Goal: Check status

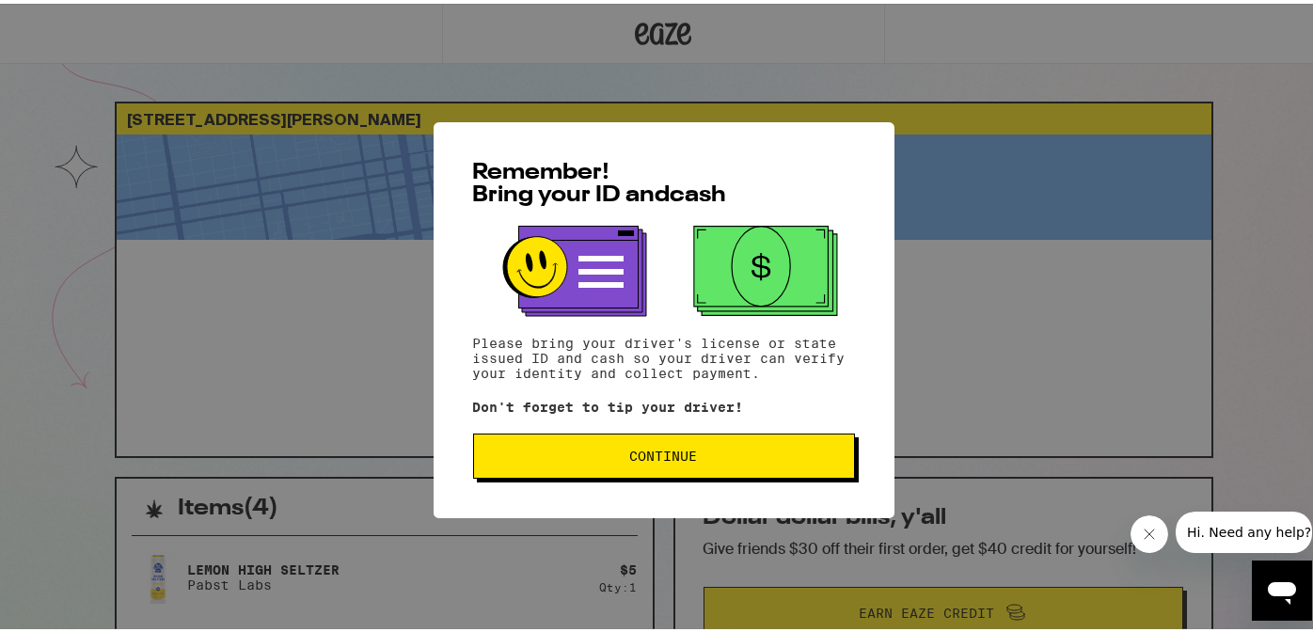
click at [634, 459] on span "Continue" at bounding box center [664, 452] width 68 height 13
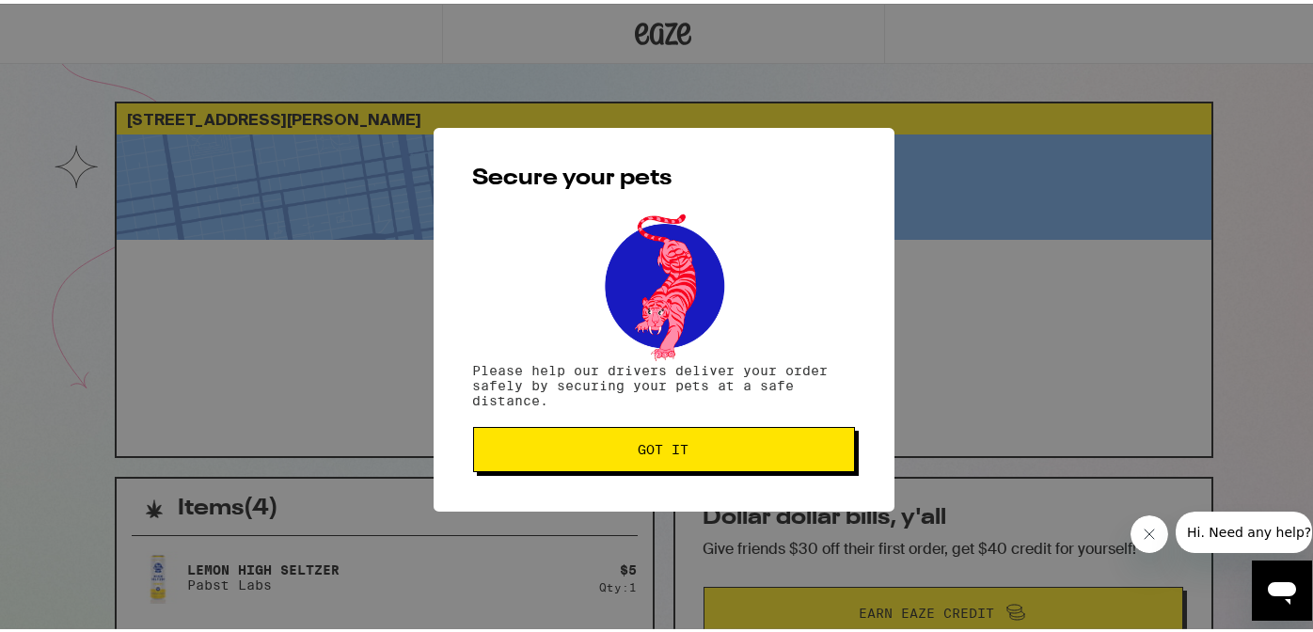
click at [720, 452] on span "Got it" at bounding box center [664, 445] width 350 height 13
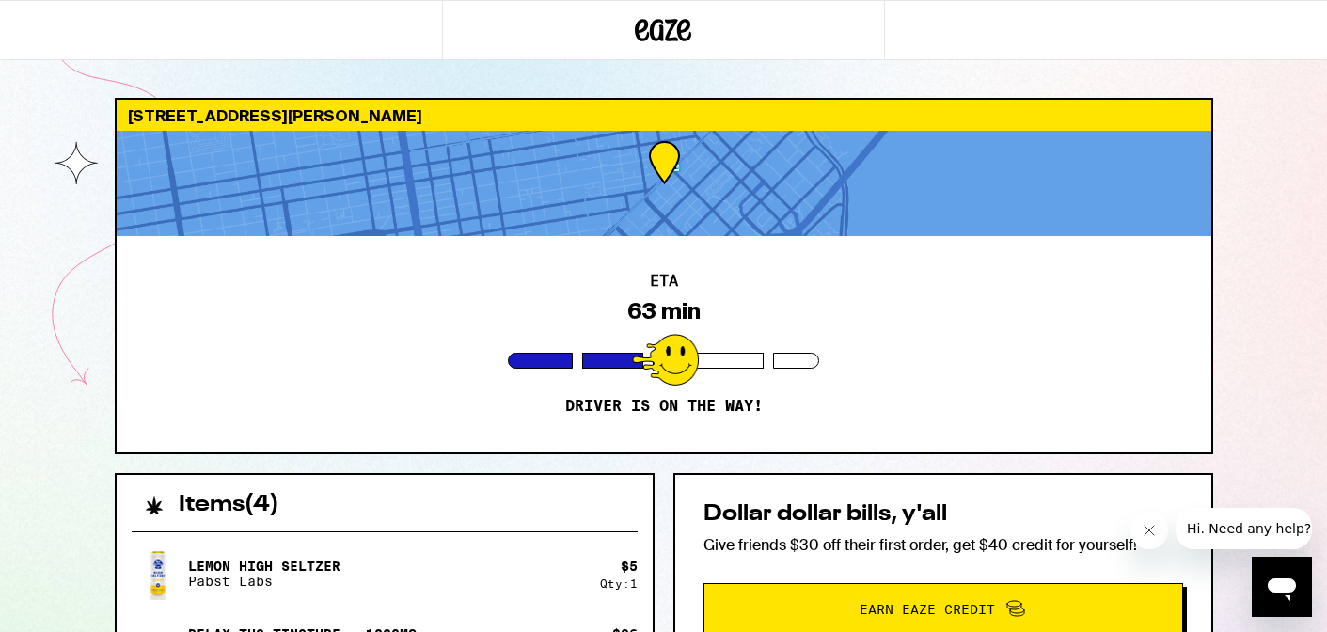
click at [1312, 248] on div "[STREET_ADDRESS][PERSON_NAME] 63 min Driver is on the way! Items ( 4 ) Lemon Hi…" at bounding box center [663, 512] width 1327 height 1025
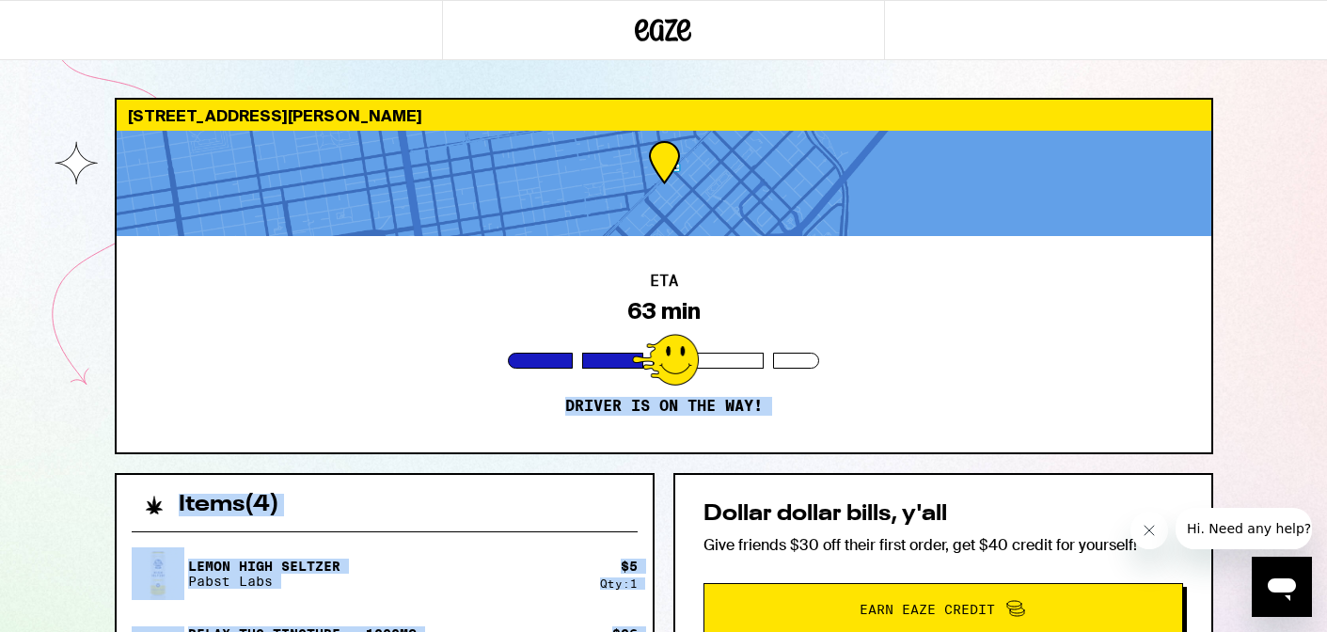
drag, startPoint x: 1320, startPoint y: 255, endPoint x: 1292, endPoint y: 471, distance: 218.1
click at [1292, 471] on div "[STREET_ADDRESS][PERSON_NAME] 63 min Driver is on the way! Items ( 4 ) Lemon Hi…" at bounding box center [663, 512] width 1327 height 1025
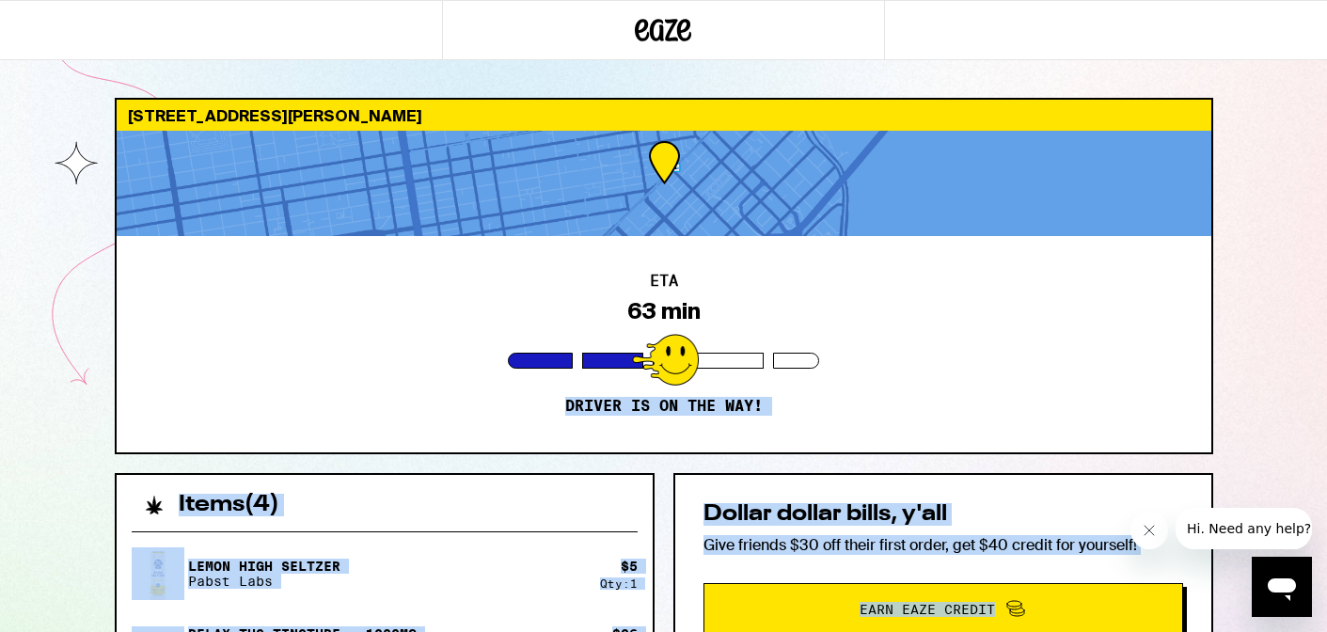
drag, startPoint x: 1319, startPoint y: 603, endPoint x: 1319, endPoint y: 386, distance: 217.2
click at [1312, 386] on div "[STREET_ADDRESS][PERSON_NAME] 63 min Driver is on the way! Items ( 4 ) Lemon Hi…" at bounding box center [663, 512] width 1327 height 1025
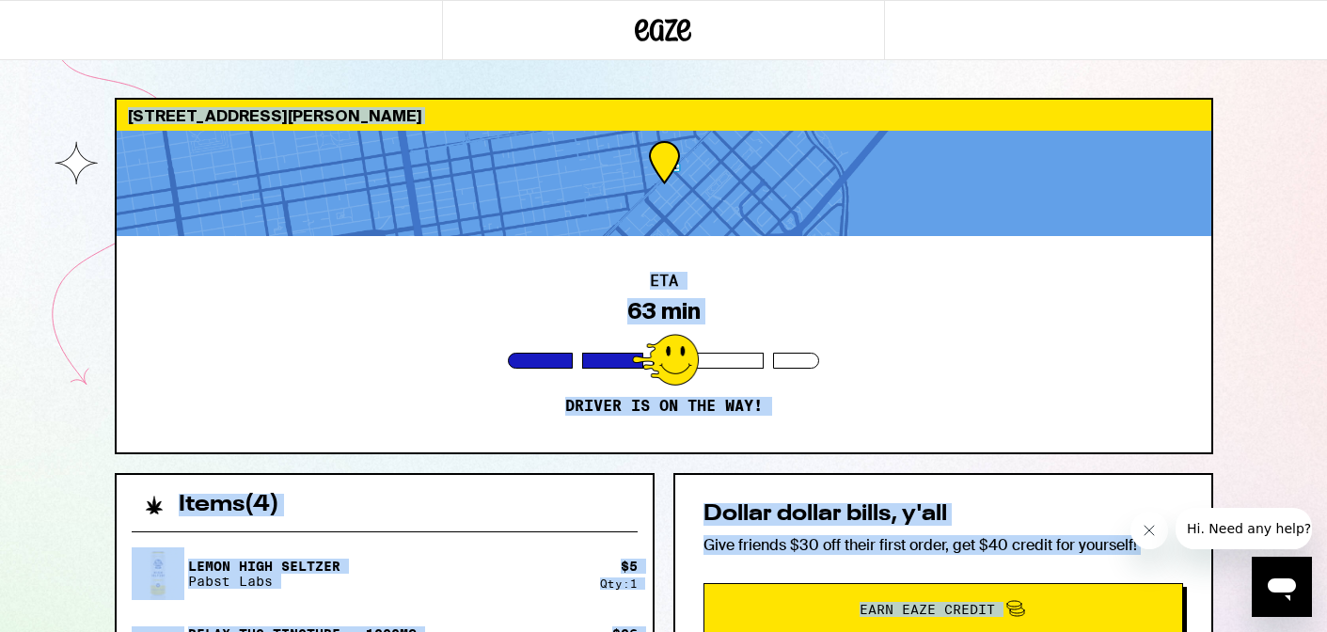
drag, startPoint x: 1321, startPoint y: 39, endPoint x: 1276, endPoint y: 747, distance: 709.6
click at [1276, 631] on html "[STREET_ADDRESS][PERSON_NAME] 63 min Driver is on the way! Items ( 4 ) Lemon Hi…" at bounding box center [663, 512] width 1327 height 1025
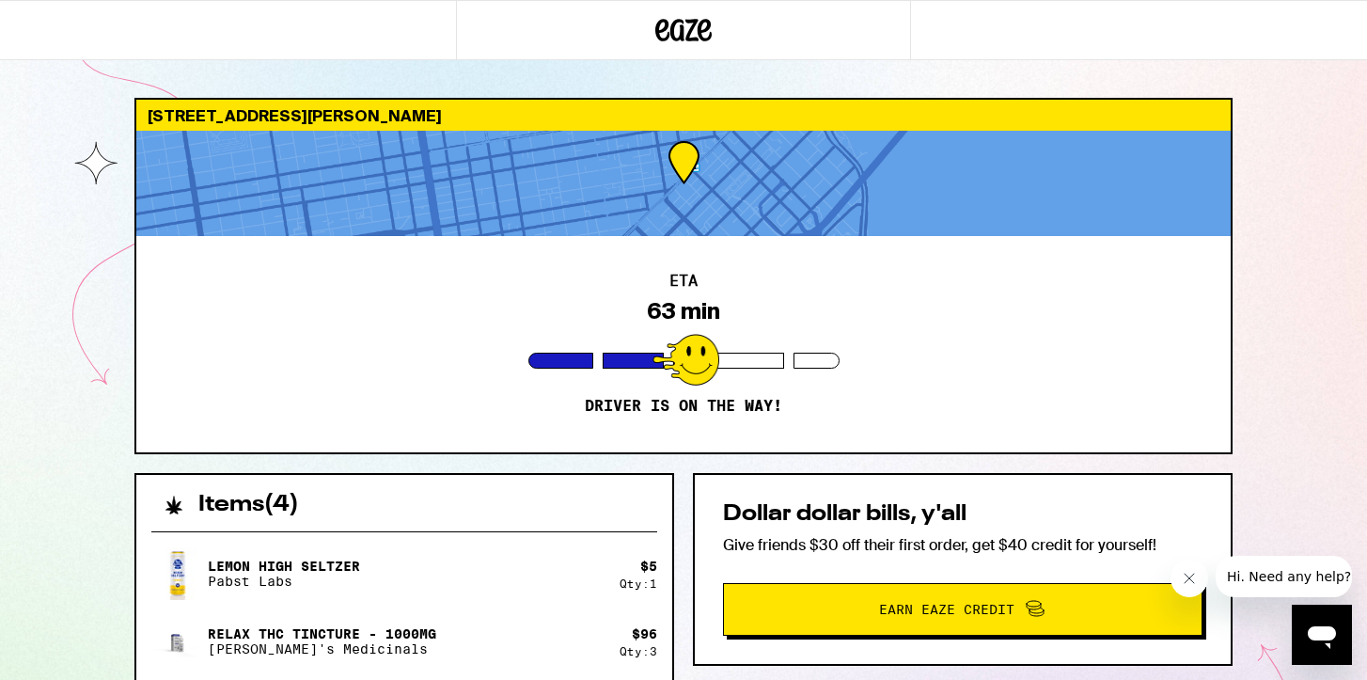
click at [1190, 576] on icon "Close message from company" at bounding box center [1189, 578] width 15 height 15
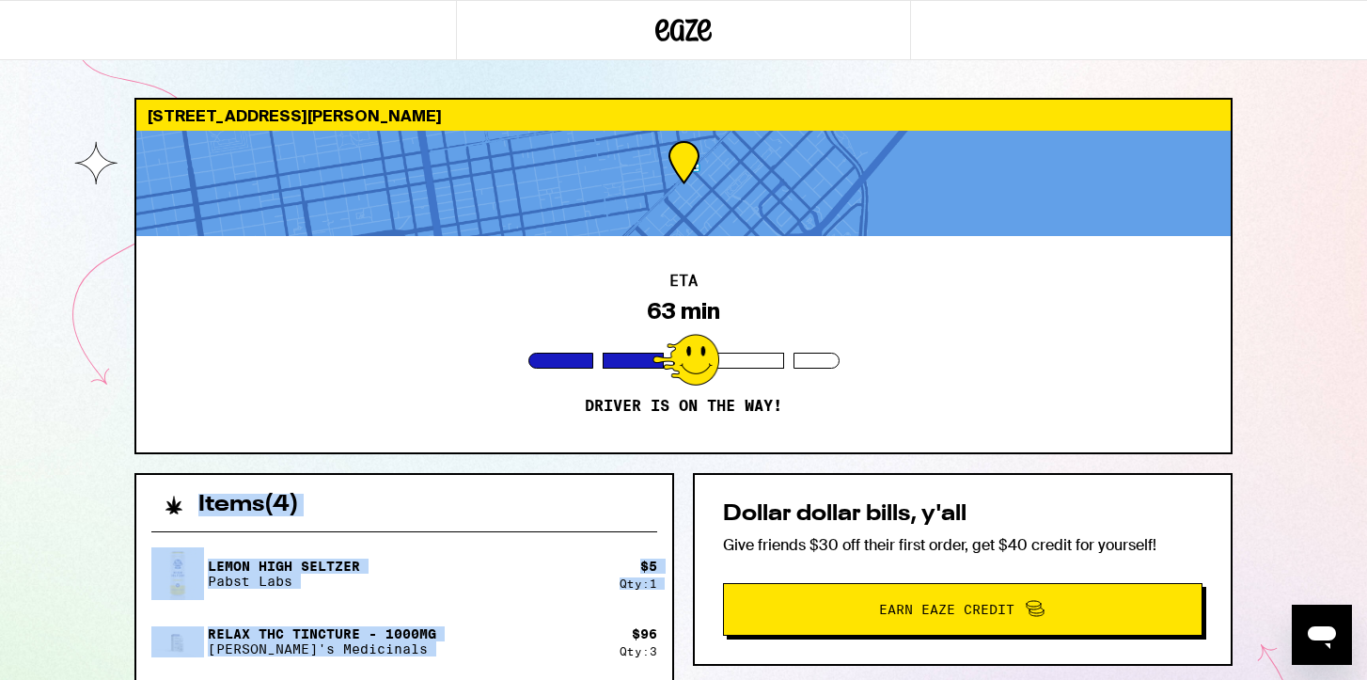
drag, startPoint x: 657, startPoint y: 613, endPoint x: 671, endPoint y: 419, distance: 194.2
click at [663, 426] on div "[STREET_ADDRESS][PERSON_NAME] 63 min Driver is on the way! Items ( 4 ) Lemon Hi…" at bounding box center [683, 561] width 1128 height 927
